Goal: Check status: Check status

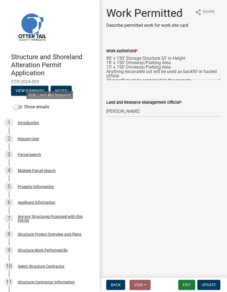
select select "4ffc802c-a91c-4807-8d38-a10afb9862f8"
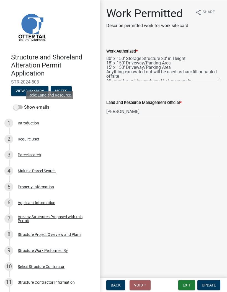
scroll to position [553, 0]
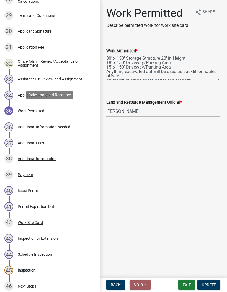
click at [191, 288] on button "Exit" at bounding box center [186, 285] width 17 height 10
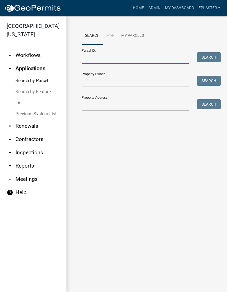
click at [141, 59] on input "Parcel ID:" at bounding box center [135, 57] width 107 height 11
click at [135, 55] on input "Parcel ID:" at bounding box center [135, 57] width 107 height 11
paste input "13000990439000"
type input "13000990439000"
click at [199, 62] on button "Search" at bounding box center [208, 57] width 23 height 10
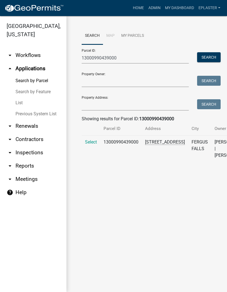
click at [91, 145] on span "Select" at bounding box center [91, 141] width 12 height 5
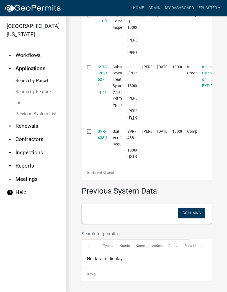
scroll to position [280, 0]
click at [100, 140] on link "SVR-438" at bounding box center [102, 134] width 8 height 11
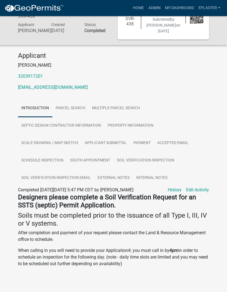
scroll to position [35, 0]
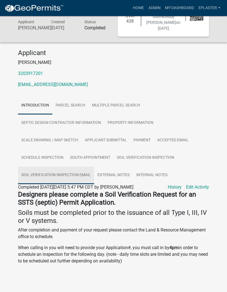
click at [37, 174] on link "Soil Verification Inspection Email" at bounding box center [56, 175] width 76 height 18
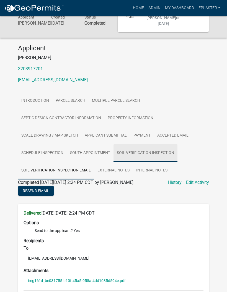
click at [150, 162] on link "Soil Verification Inspection" at bounding box center [145, 153] width 64 height 18
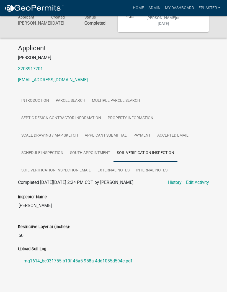
scroll to position [31, 0]
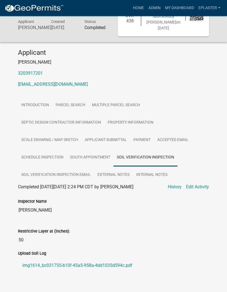
click at [119, 272] on link "img1614_bc031755-b10f-45a5-958a-4dd1035d594c.pdf" at bounding box center [113, 265] width 191 height 13
